Goal: Find specific page/section: Find specific page/section

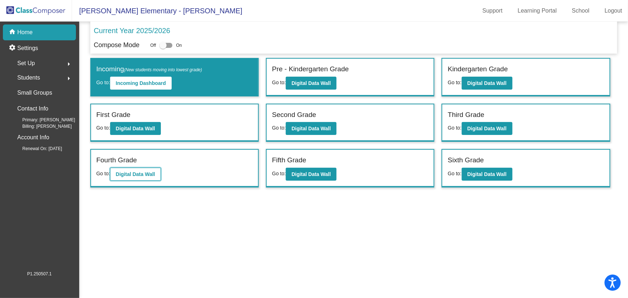
click at [135, 172] on b "Digital Data Wall" at bounding box center [135, 174] width 39 height 6
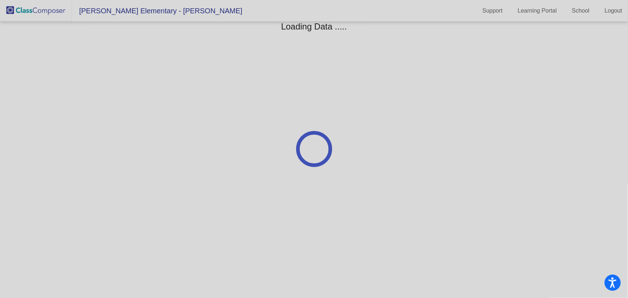
click at [135, 172] on div at bounding box center [314, 149] width 628 height 298
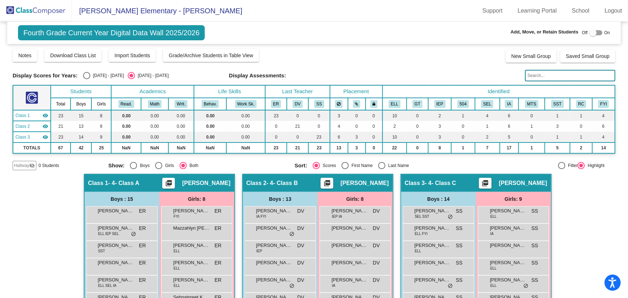
click at [382, 162] on div "Select an option" at bounding box center [381, 165] width 7 height 7
click at [382, 169] on input "Last Name" at bounding box center [381, 169] width 0 height 0
radio input "true"
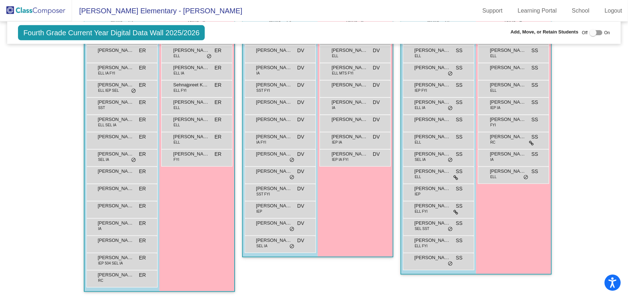
scroll to position [112, 0]
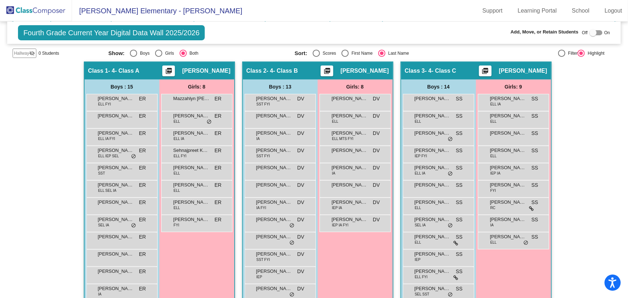
click at [23, 1] on img at bounding box center [36, 10] width 72 height 21
